Goal: Check status: Check status

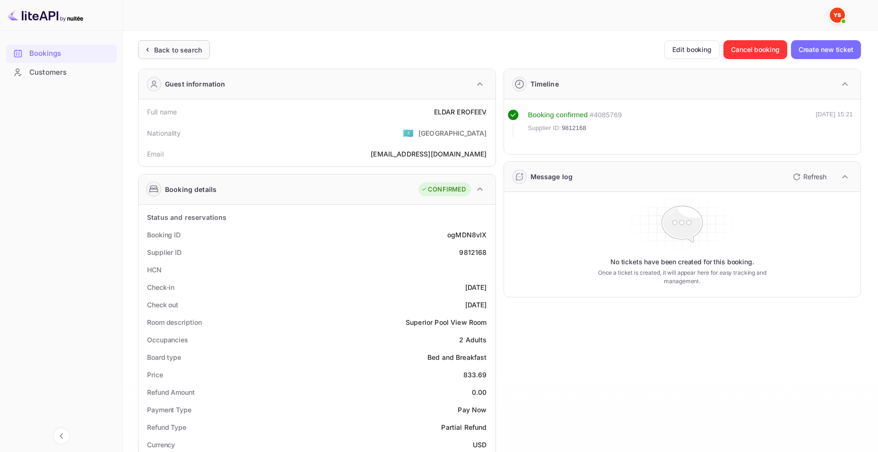
click at [156, 53] on div "Back to search" at bounding box center [178, 50] width 48 height 10
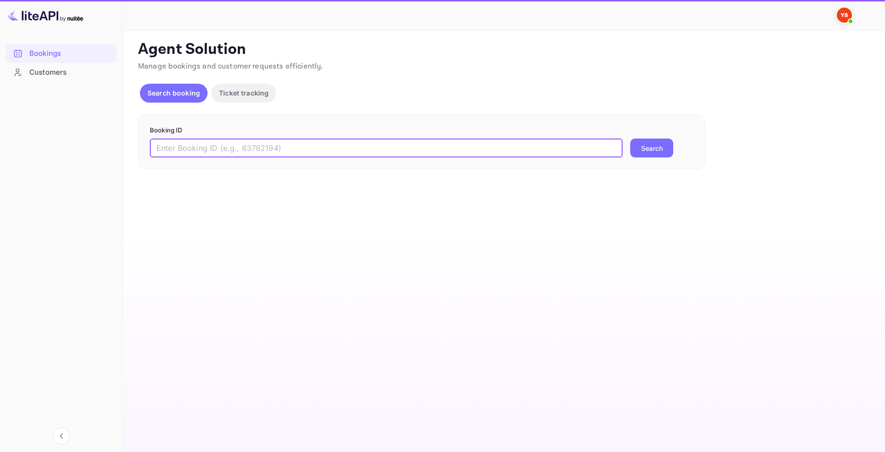
click at [290, 150] on input "text" at bounding box center [386, 147] width 473 height 19
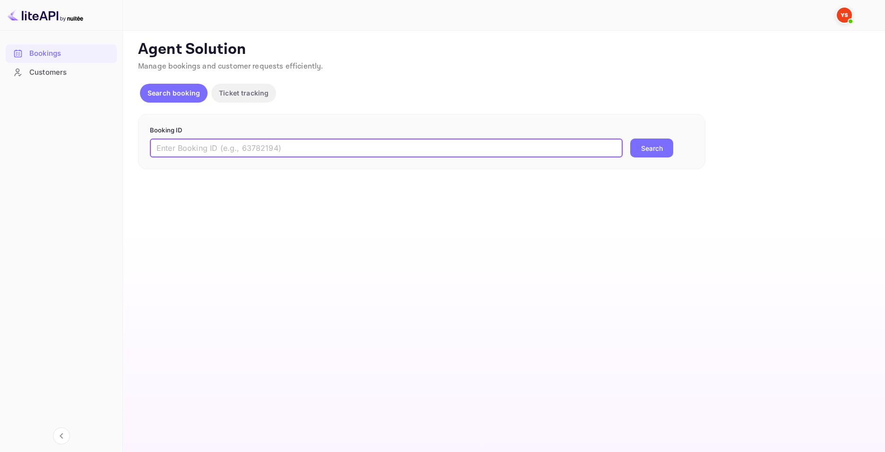
paste input "9812378"
type input "9812378"
click at [662, 147] on button "Search" at bounding box center [651, 147] width 43 height 19
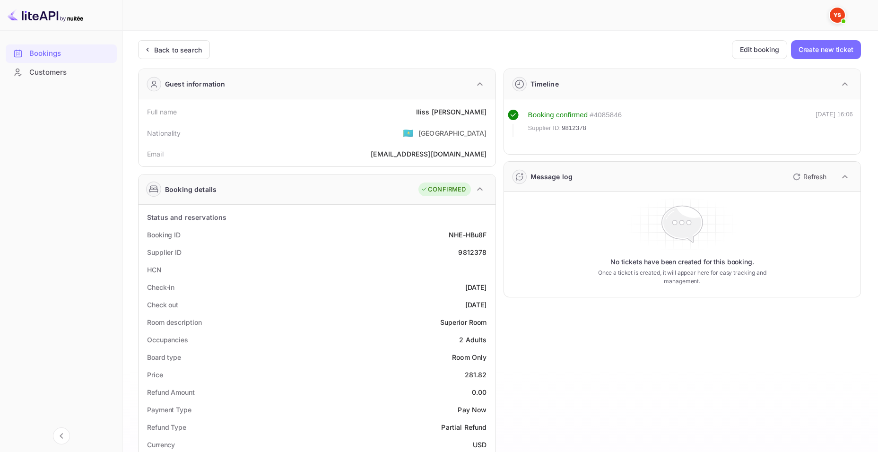
click at [458, 110] on div "[PERSON_NAME]" at bounding box center [451, 112] width 71 height 10
click at [414, 119] on div "Full name [PERSON_NAME]" at bounding box center [316, 111] width 349 height 17
click at [431, 112] on div "Full name [PERSON_NAME]" at bounding box center [316, 111] width 349 height 17
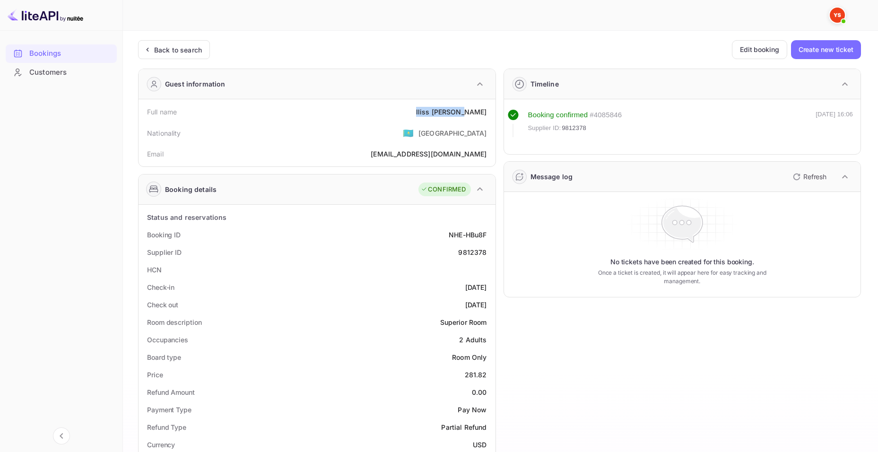
drag, startPoint x: 434, startPoint y: 111, endPoint x: 487, endPoint y: 107, distance: 53.5
click at [487, 107] on div "Full name [PERSON_NAME]" at bounding box center [316, 111] width 349 height 17
copy div "[PERSON_NAME]"
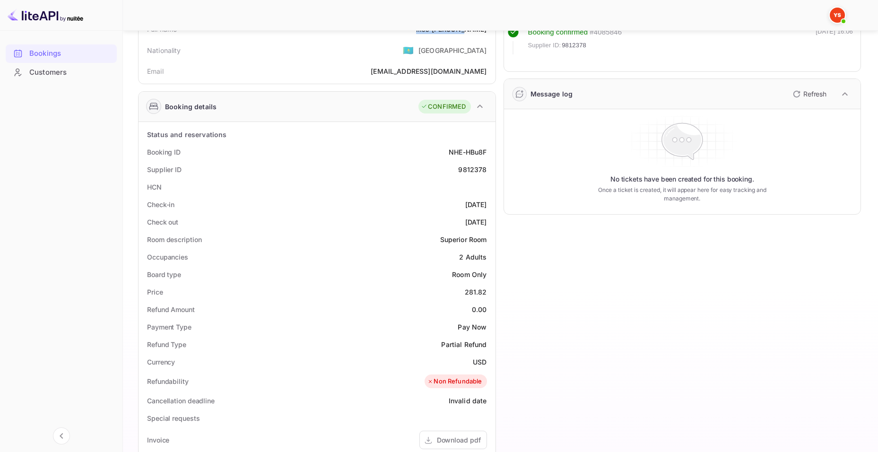
scroll to position [95, 0]
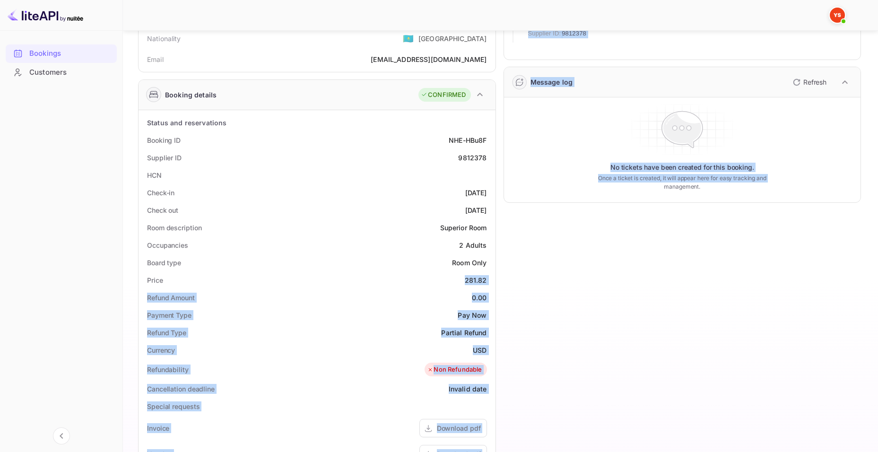
drag, startPoint x: 464, startPoint y: 280, endPoint x: 499, endPoint y: 280, distance: 35.4
click at [499, 280] on div "Guest information Full name [PERSON_NAME] Nationality 🇰🇿 [DEMOGRAPHIC_DATA] Ema…" at bounding box center [495, 310] width 730 height 689
click at [490, 281] on div "Price 281.82" at bounding box center [316, 279] width 349 height 17
click at [488, 280] on div "Price 281.82" at bounding box center [316, 279] width 349 height 17
click at [484, 280] on div "281.82" at bounding box center [476, 280] width 22 height 10
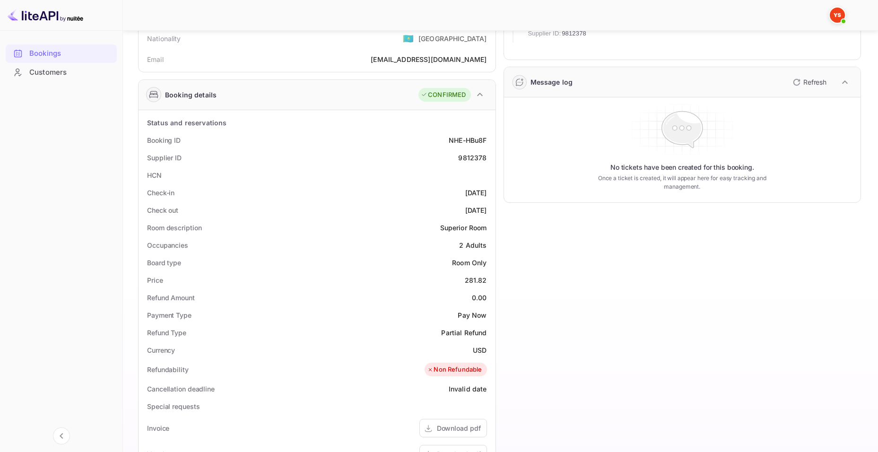
click at [485, 279] on div "281.82" at bounding box center [476, 280] width 22 height 10
copy div "281.82"
click at [479, 349] on div "USD" at bounding box center [480, 350] width 14 height 10
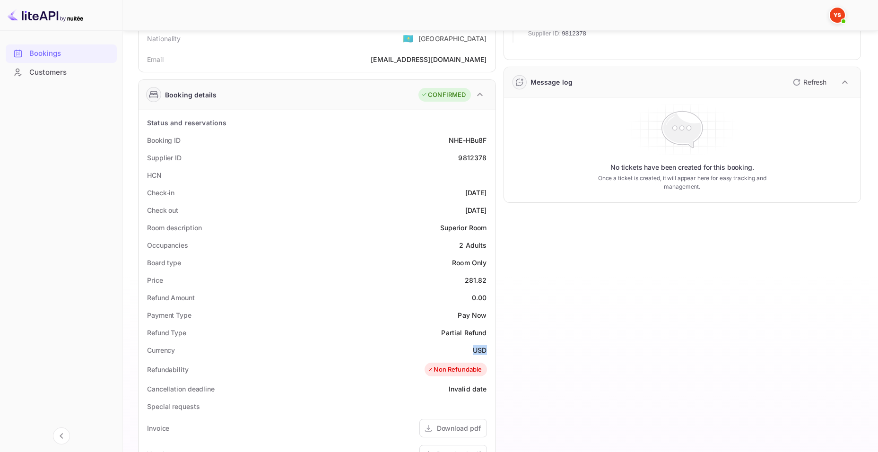
click at [479, 349] on div "USD" at bounding box center [480, 350] width 14 height 10
copy div "USD"
